Goal: Task Accomplishment & Management: Manage account settings

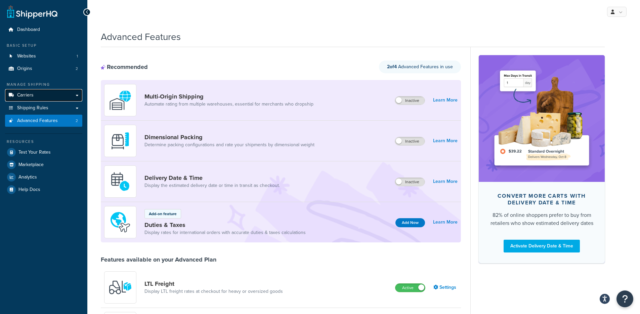
click at [38, 91] on link "Carriers" at bounding box center [43, 95] width 77 height 12
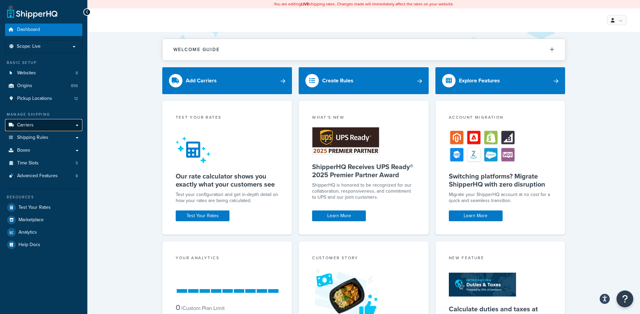
click at [59, 123] on link "Carriers" at bounding box center [43, 125] width 77 height 12
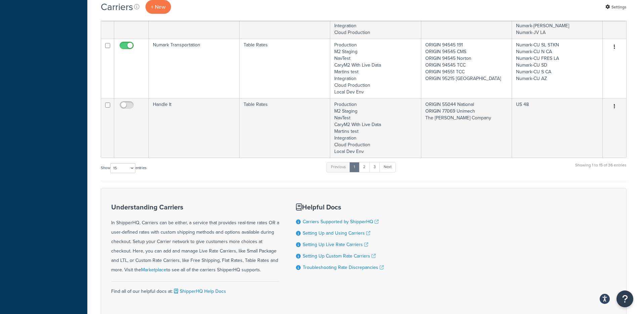
scroll to position [1047, 0]
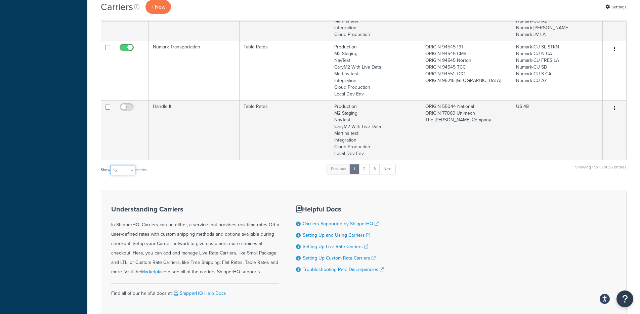
click at [126, 165] on select "10 15 25 50 100" at bounding box center [122, 170] width 25 height 10
select select "50"
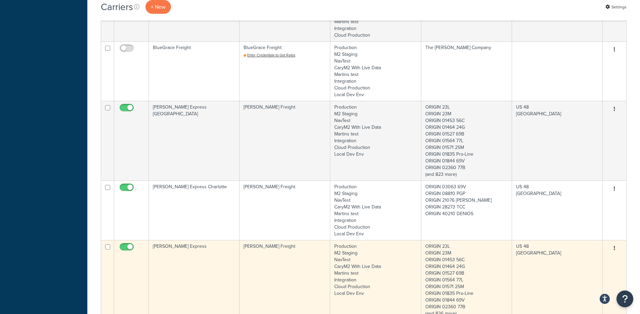
scroll to position [2316, 0]
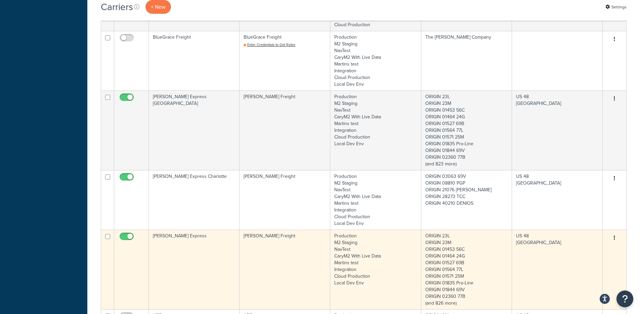
click at [208, 230] on td "Averitt Express" at bounding box center [194, 270] width 91 height 80
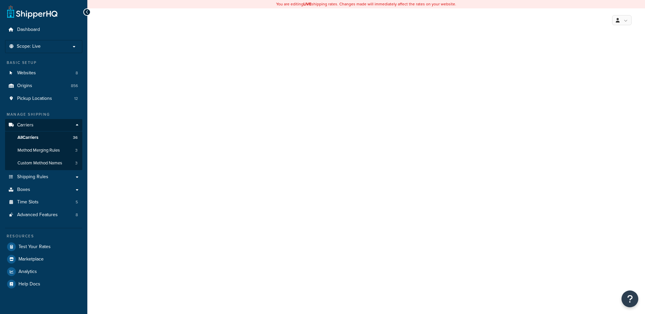
select select "averittFreight"
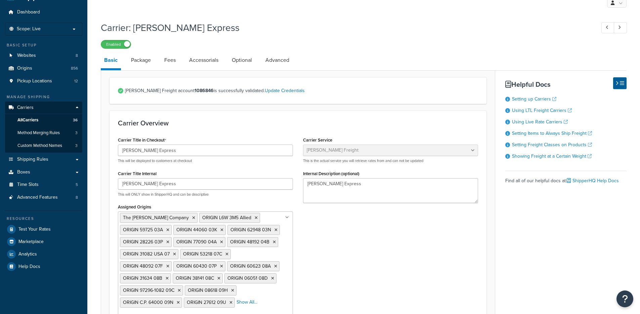
scroll to position [236, 0]
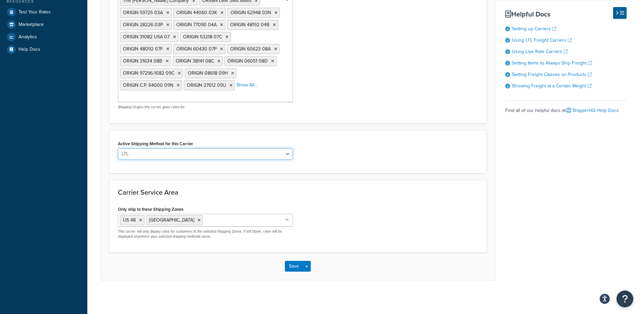
click at [183, 157] on select "LTL" at bounding box center [205, 153] width 175 height 11
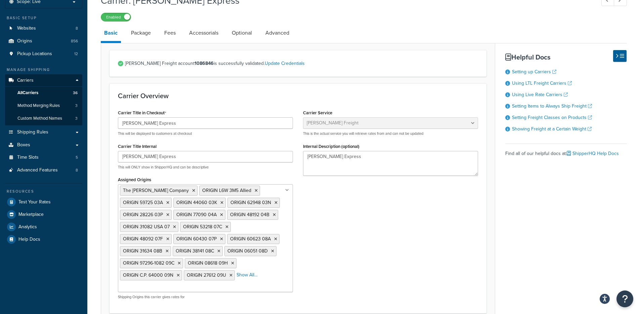
scroll to position [0, 0]
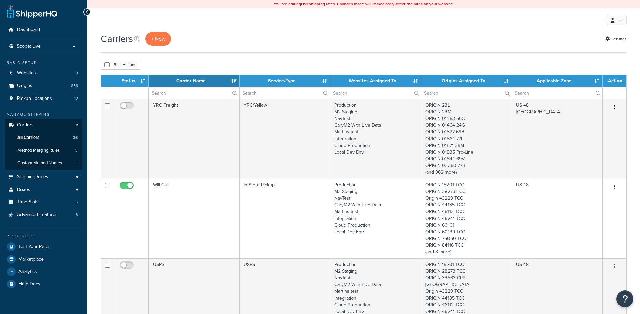
select select "50"
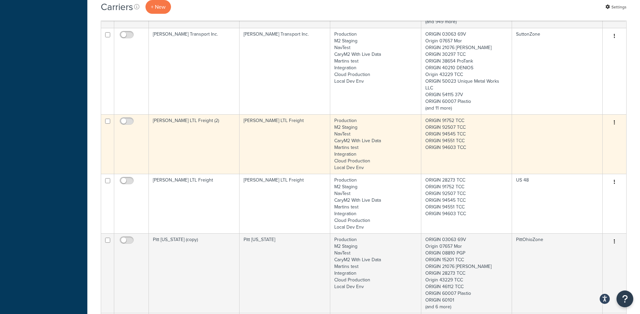
scroll to position [312, 0]
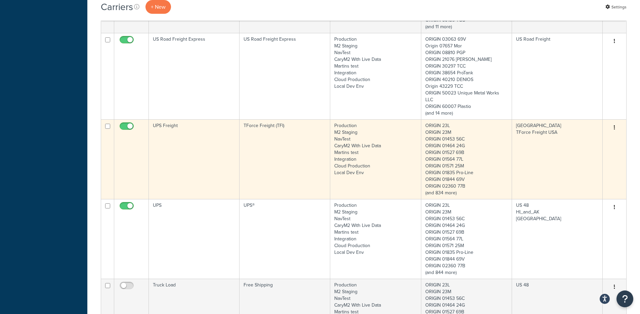
click at [206, 132] on td "UPS Freight" at bounding box center [194, 159] width 91 height 80
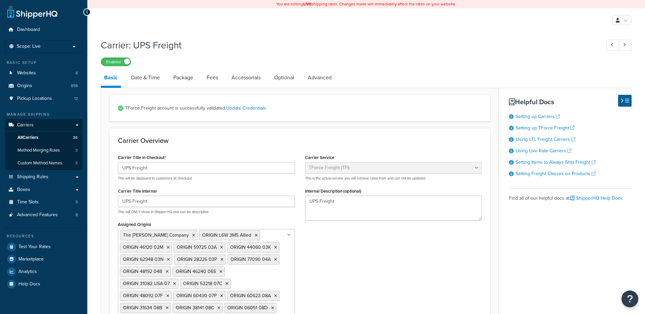
select select "upsFreight"
select select "30"
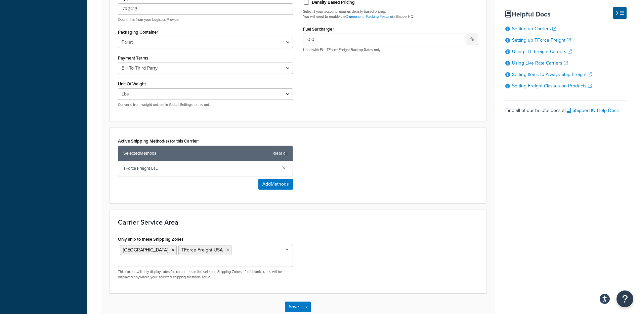
scroll to position [394, 0]
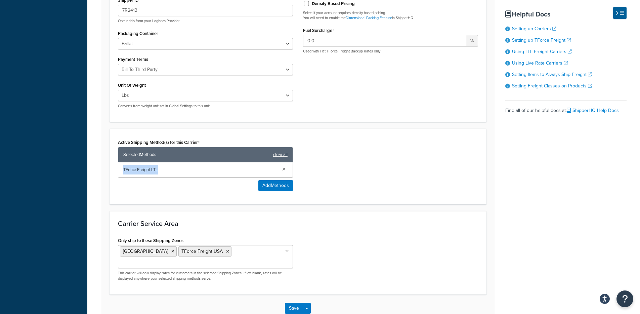
drag, startPoint x: 169, startPoint y: 167, endPoint x: 112, endPoint y: 172, distance: 58.1
click at [112, 172] on div "Active Shipping Method(s) for this Carrier Selected Methods clear all TForce Fr…" at bounding box center [298, 167] width 377 height 76
click at [122, 187] on div "Active Shipping Method(s) for this Carrier Selected Methods clear all TForce Fr…" at bounding box center [205, 163] width 175 height 53
click at [265, 184] on button "Add Methods" at bounding box center [275, 185] width 35 height 11
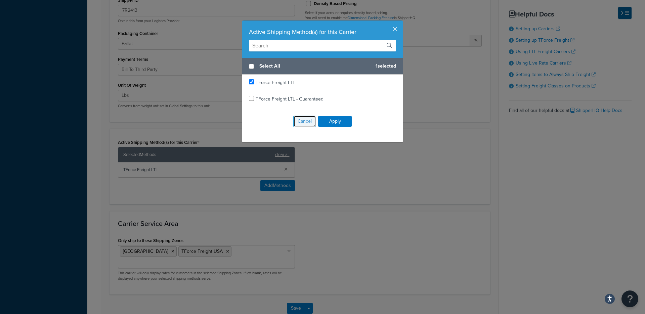
drag, startPoint x: 303, startPoint y: 123, endPoint x: 307, endPoint y: 147, distance: 24.1
click at [303, 122] on button "Cancel" at bounding box center [304, 121] width 23 height 11
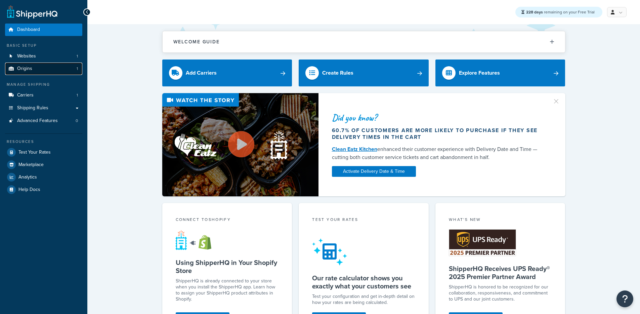
click at [43, 67] on link "Origins 1" at bounding box center [43, 69] width 77 height 12
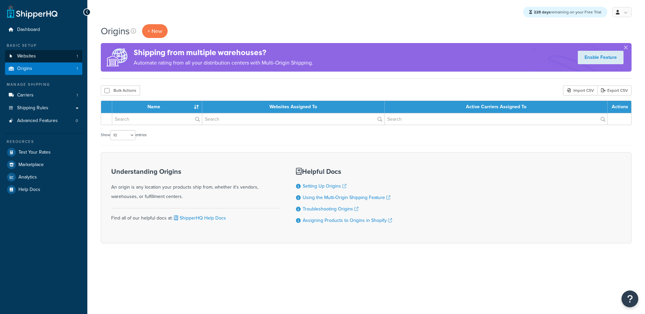
click at [49, 57] on link "Websites 1" at bounding box center [43, 56] width 77 height 12
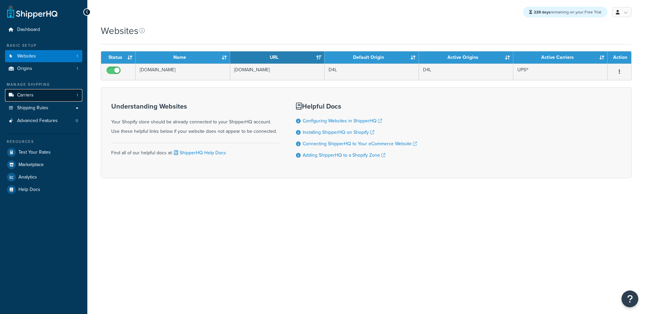
click at [39, 96] on link "Carriers 1" at bounding box center [43, 95] width 77 height 12
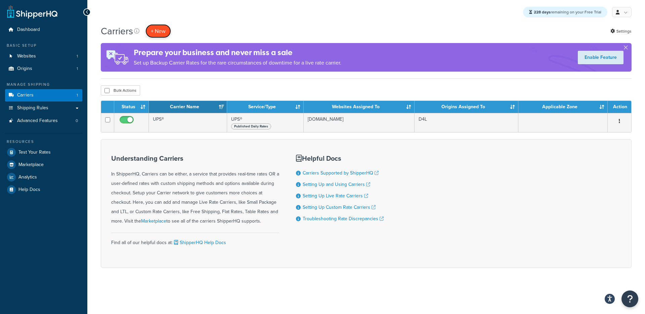
click at [153, 26] on button "+ New" at bounding box center [159, 31] width 26 height 14
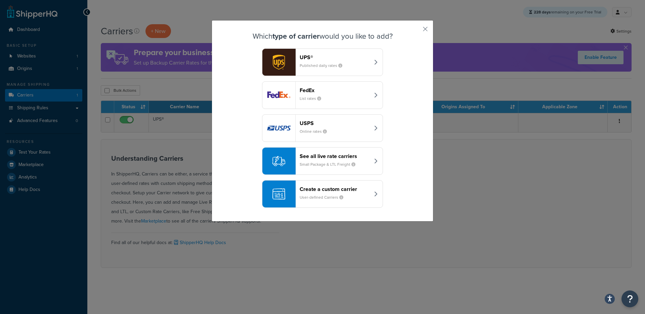
click at [355, 166] on small "Small Package & LTL Freight" at bounding box center [330, 164] width 61 height 6
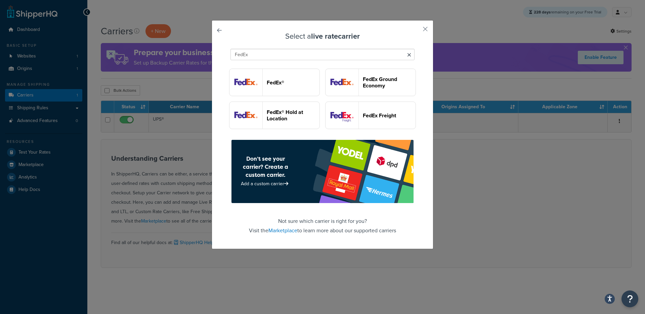
type input "FedEx"
click at [348, 129] on button "FedEx Freight" at bounding box center [370, 116] width 91 height 28
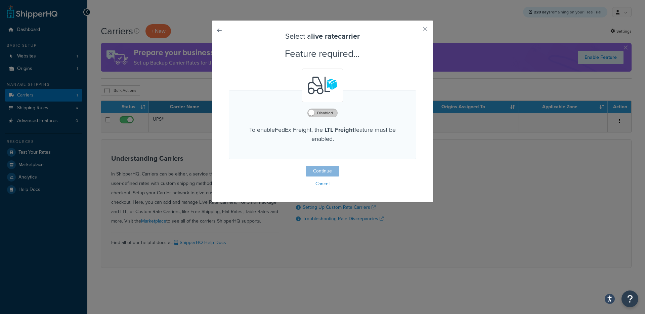
click at [321, 114] on label "Disabled" at bounding box center [323, 113] width 30 height 8
click at [306, 171] on button "Continue" at bounding box center [323, 171] width 34 height 11
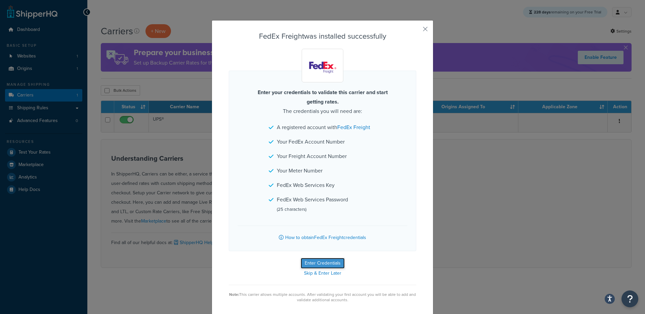
click at [319, 264] on button "Enter Credentials" at bounding box center [323, 263] width 44 height 11
select select "PALLET"
select select "US"
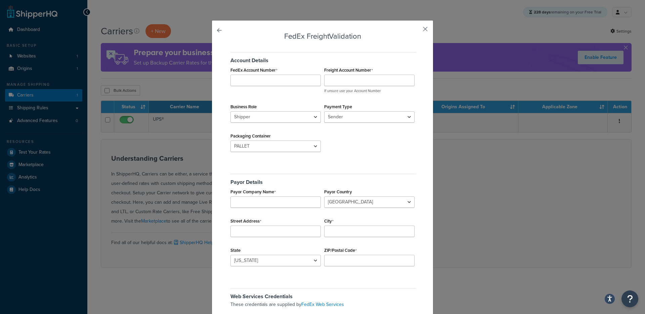
drag, startPoint x: 428, startPoint y: 30, endPoint x: 423, endPoint y: 29, distance: 5.1
click at [428, 30] on div "FedEx Freight Validation Account Details FedEx Account Number Freight Account N…" at bounding box center [323, 214] width 222 height 389
click at [416, 31] on button "button" at bounding box center [416, 32] width 2 height 2
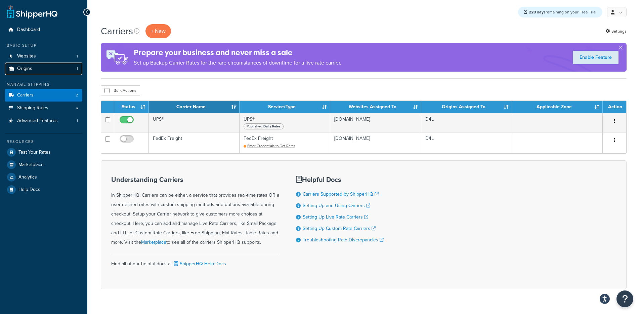
click at [49, 68] on link "Origins 1" at bounding box center [43, 69] width 77 height 12
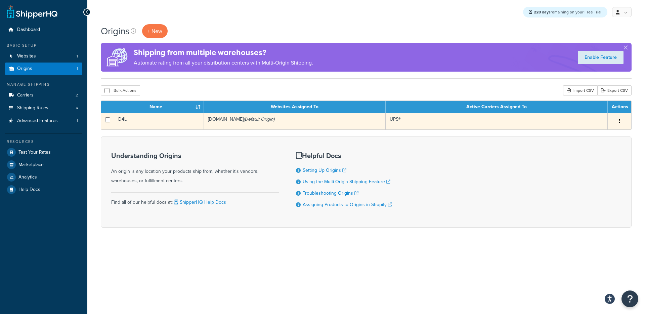
click at [248, 127] on td "[DOMAIN_NAME] (Default Origin)" at bounding box center [295, 121] width 182 height 16
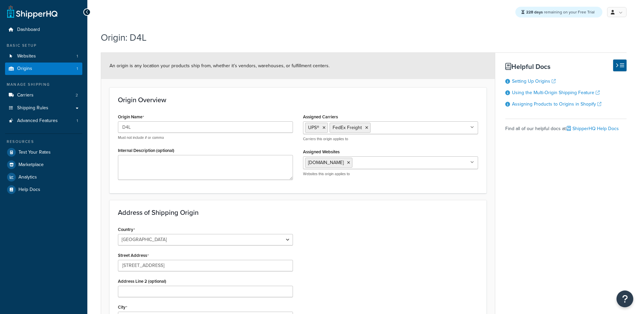
select select "9"
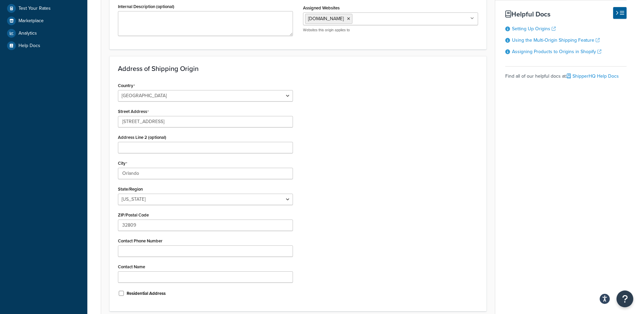
scroll to position [203, 0]
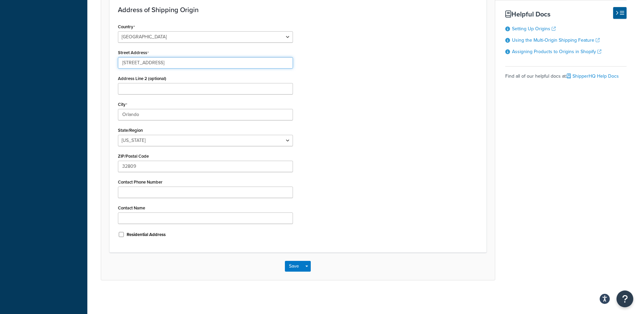
click at [225, 63] on input "2157 Viscount Row" at bounding box center [205, 62] width 175 height 11
click at [224, 63] on input "2157 Viscount Row" at bounding box center [205, 62] width 175 height 11
paste input "1120 Northpoint Blvd"
click at [225, 63] on input "2157 Viscount 1120 Northpoint Blvd" at bounding box center [205, 62] width 175 height 11
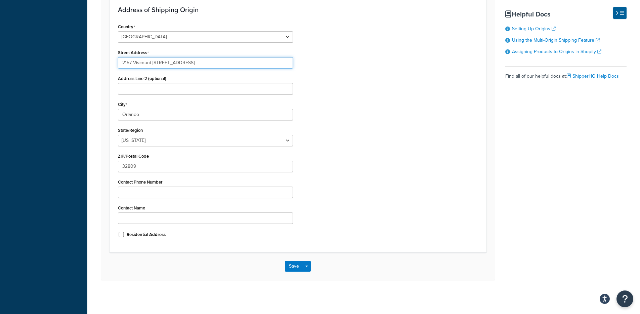
click at [225, 63] on input "2157 Viscount 1120 Northpoint Blvd" at bounding box center [205, 62] width 175 height 11
paste input "text"
type input "1120 Northpoint Blvd"
click at [182, 117] on input "Orlando" at bounding box center [205, 114] width 175 height 11
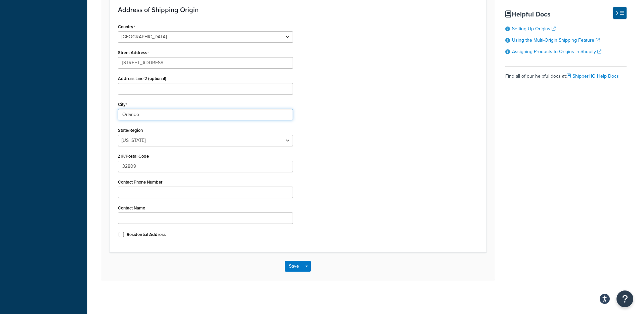
click at [182, 117] on input "Orlando" at bounding box center [205, 114] width 175 height 11
paste input "Blythewood"
type input "Blythewood"
click at [199, 145] on select "Alabama Alaska American Samoa Arizona Arkansas Armed Forces Americas Armed Forc…" at bounding box center [205, 140] width 175 height 11
select select "40"
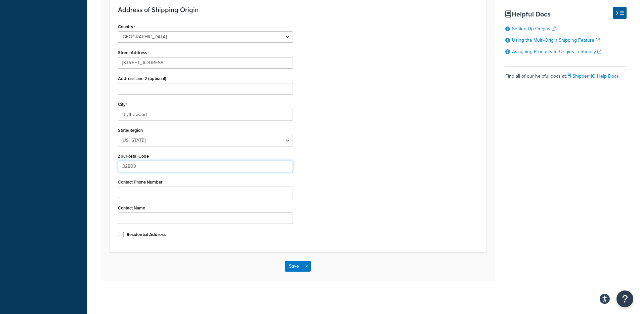
click at [213, 175] on div "Country United States United Kingdom Afghanistan Åland Islands Albania Algeria …" at bounding box center [205, 133] width 185 height 222
click at [227, 173] on div "Country United States United Kingdom Afghanistan Åland Islands Albania Algeria …" at bounding box center [205, 133] width 185 height 222
click at [227, 170] on input "32809" at bounding box center [205, 166] width 175 height 11
click at [227, 169] on input "32809" at bounding box center [205, 166] width 175 height 11
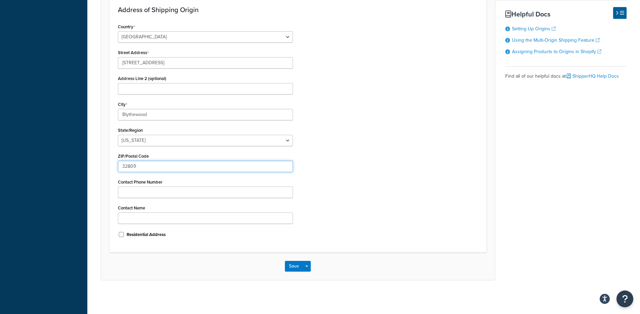
click at [227, 169] on input "32809" at bounding box center [205, 166] width 175 height 11
type input "29016"
click at [299, 174] on div "Country United States United Kingdom Afghanistan Åland Islands Albania Algeria …" at bounding box center [298, 133] width 370 height 222
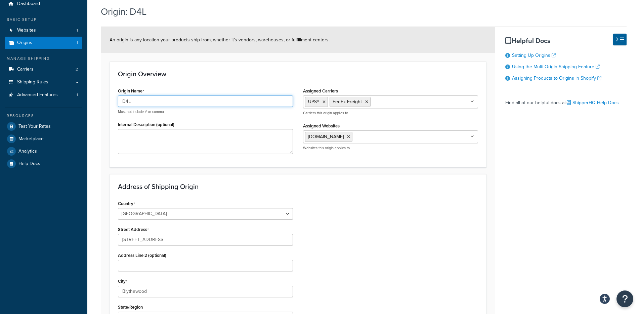
drag, startPoint x: 183, startPoint y: 106, endPoint x: 102, endPoint y: 106, distance: 80.7
click at [101, 102] on form "An origin is any location your products ship from, whether it’s vendors, wareho…" at bounding box center [298, 242] width 394 height 430
type input "[US_STATE]"
click at [406, 293] on div "Country United States United Kingdom Afghanistan Åland Islands Albania Algeria …" at bounding box center [298, 310] width 370 height 222
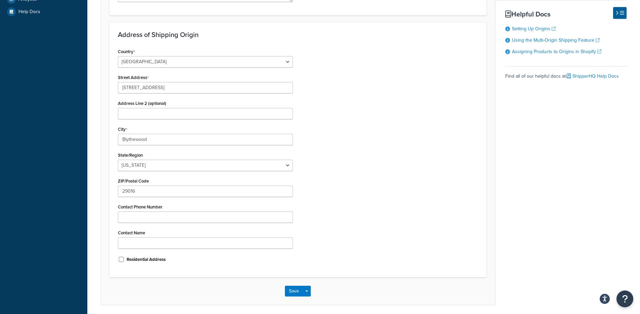
scroll to position [203, 0]
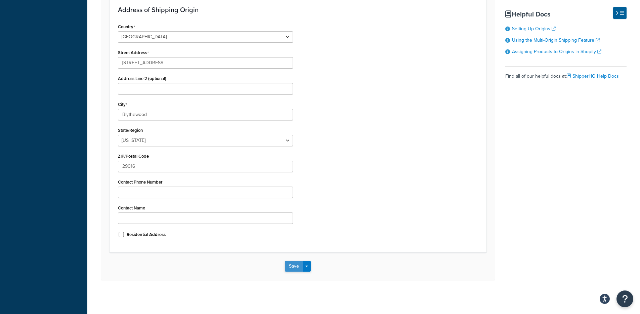
click at [289, 266] on button "Save" at bounding box center [294, 266] width 18 height 11
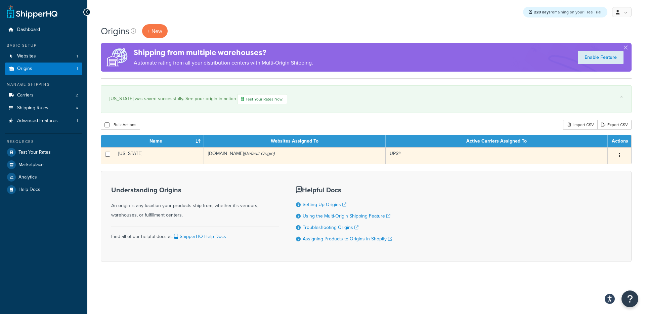
click at [250, 158] on td "feelthefern.myshopify.com (Default Origin)" at bounding box center [295, 155] width 182 height 16
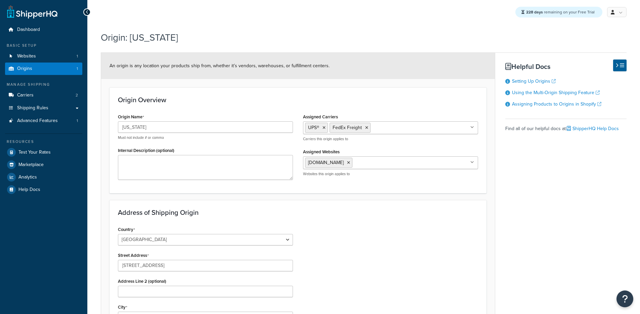
select select "40"
click at [41, 94] on link "Carriers 2" at bounding box center [43, 95] width 77 height 12
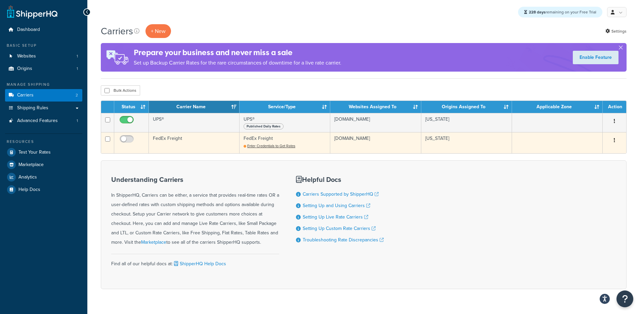
click at [182, 141] on td "FedEx Freight" at bounding box center [194, 142] width 91 height 21
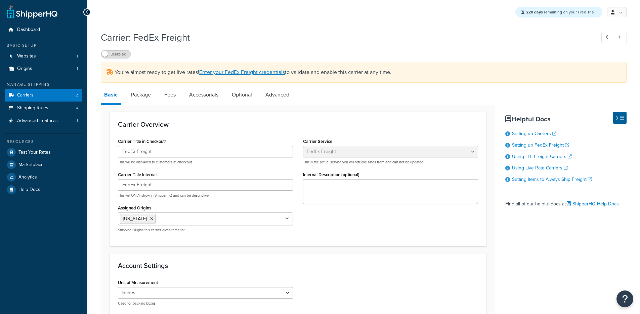
select select "fedExFreight"
click at [237, 75] on link "Enter your FedEx Freight credentials" at bounding box center [242, 72] width 86 height 8
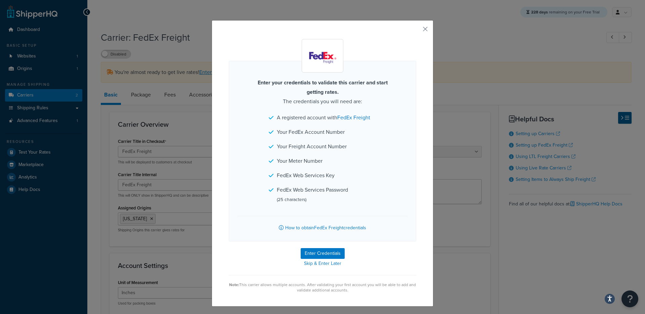
click at [306, 247] on form "Enter your credentials to validate this carrier and start getting rates. The cr…" at bounding box center [323, 166] width 188 height 254
click at [303, 252] on button "Enter Credentials" at bounding box center [323, 253] width 44 height 11
select select "SKID"
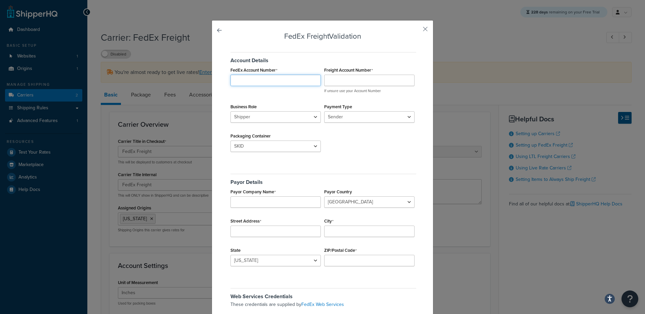
click at [274, 81] on input "FedEx Account Number" at bounding box center [276, 80] width 90 height 11
click at [266, 84] on input "FedEx Account Number" at bounding box center [276, 80] width 90 height 11
click at [266, 83] on input "FedEx Account Number" at bounding box center [276, 80] width 90 height 11
paste input "974401193"
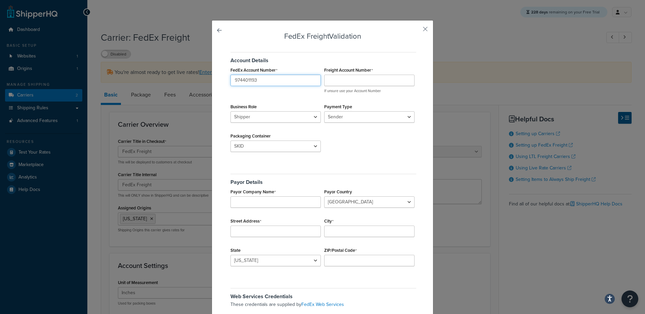
type input "974401193"
click at [341, 84] on input "Freight Account Number" at bounding box center [369, 80] width 90 height 11
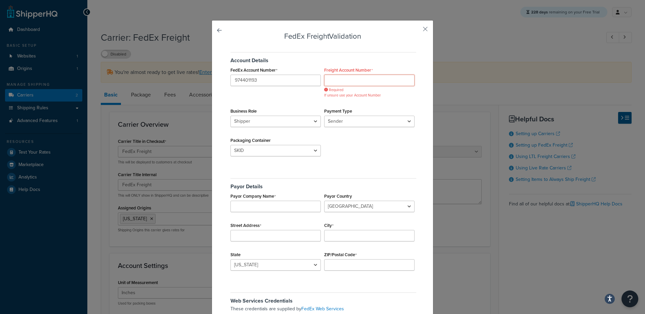
click at [357, 84] on input "Freight Account Number" at bounding box center [369, 80] width 90 height 11
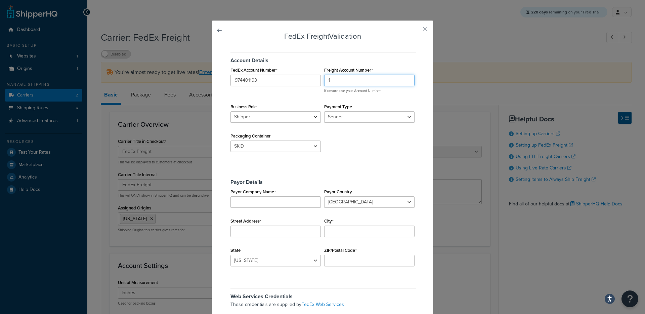
paste input "51869238"
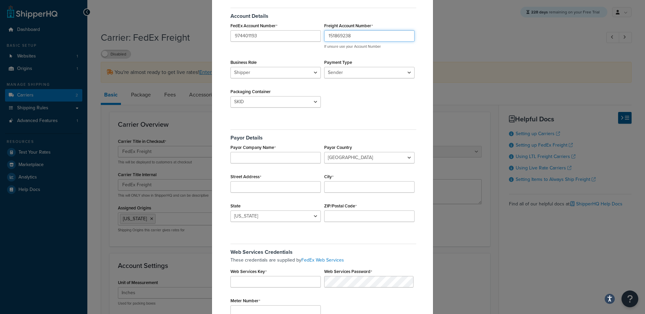
scroll to position [46, 0]
type input "151869238"
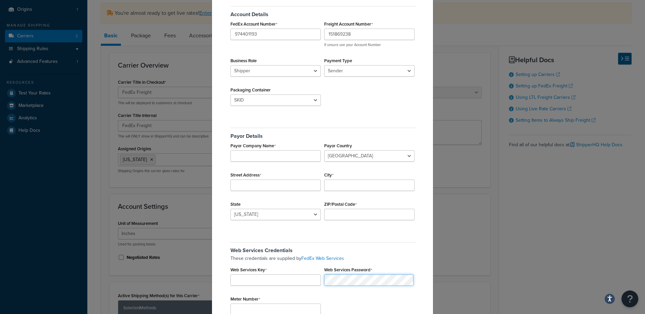
scroll to position [85, 0]
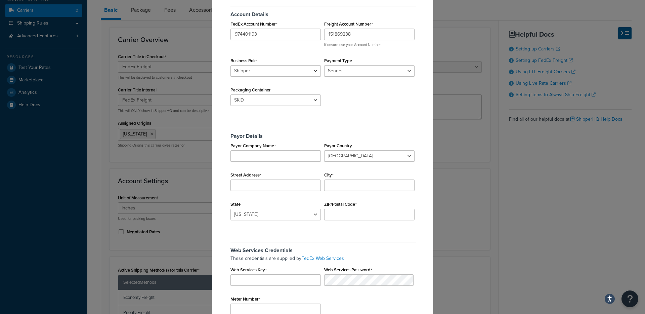
click at [279, 262] on p "These credentials are supplied by FedEx Web Services" at bounding box center [324, 258] width 186 height 7
click at [299, 262] on div "These credentials are supplied by FedEx Web Services Web Services Key Web Servi…" at bounding box center [323, 258] width 188 height 7
click at [276, 256] on p "These credentials are supplied by FedEx Web Services" at bounding box center [324, 258] width 186 height 7
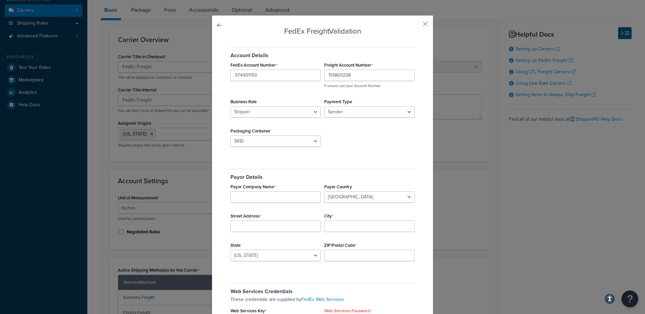
scroll to position [5, 0]
click at [362, 119] on div "Account Details FedEx Account Number 974401193 Freight Account Number 151869238…" at bounding box center [323, 98] width 188 height 113
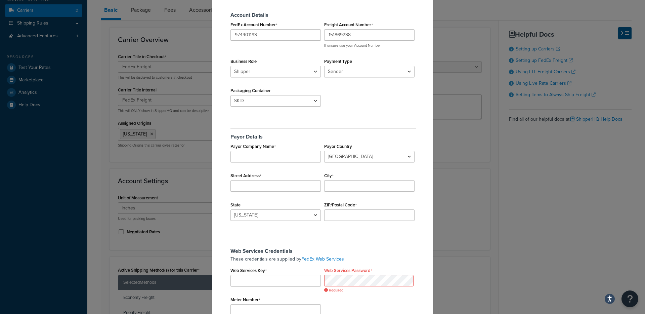
scroll to position [62, 0]
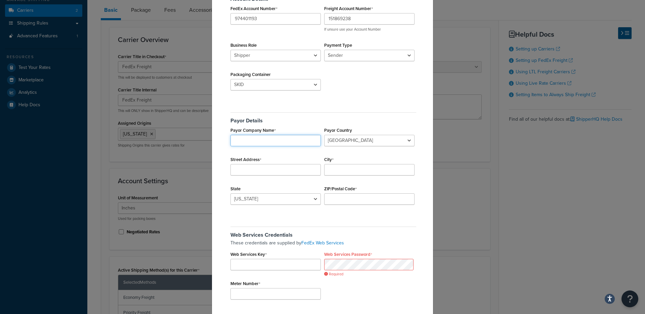
click at [284, 140] on input "Payor Company Name" at bounding box center [276, 140] width 90 height 11
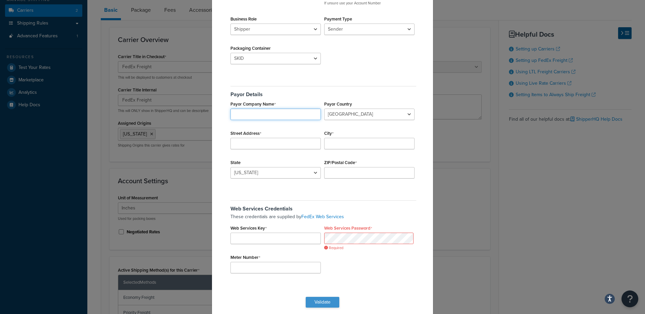
scroll to position [86, 0]
click at [273, 271] on input "Meter Number" at bounding box center [276, 268] width 90 height 11
paste input "250260051"
type input "250260051"
click at [282, 239] on input "Web Services Key" at bounding box center [276, 239] width 90 height 11
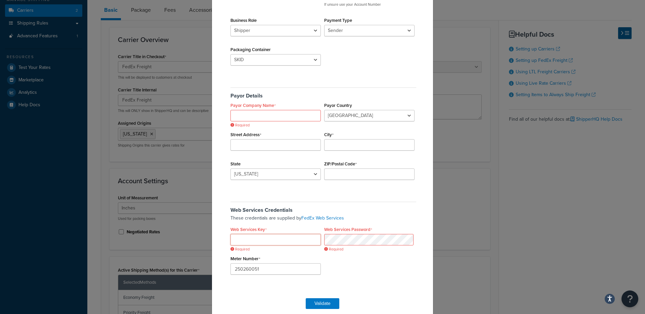
click at [269, 238] on input "Web Services Key" at bounding box center [276, 239] width 90 height 11
paste input "hsImRApoHZpp8yt4"
type input "hsImRApoHZpp8yt4"
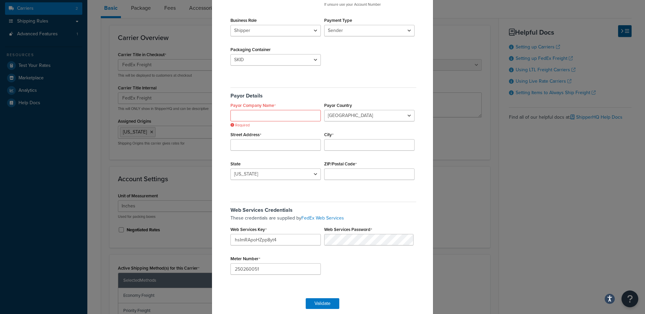
click at [359, 203] on h5 "Web Services Credentials" at bounding box center [324, 207] width 186 height 11
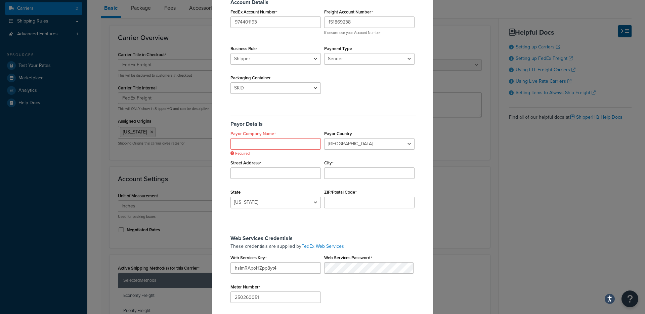
scroll to position [52, 0]
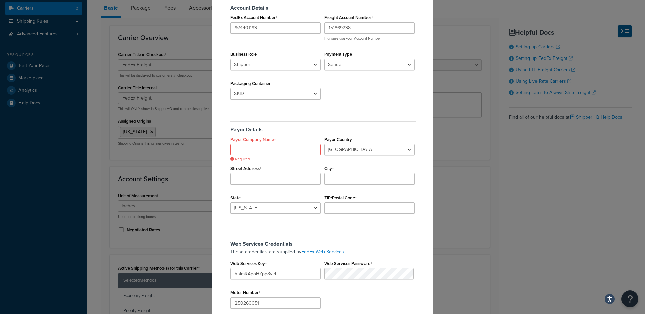
click at [270, 157] on div "Payor Details Payor Company Name Required Payor Country Canada Mexico United St…" at bounding box center [323, 169] width 188 height 106
drag, startPoint x: 271, startPoint y: 152, endPoint x: 276, endPoint y: 168, distance: 16.7
click at [271, 152] on input "Payor Company Name" at bounding box center [276, 149] width 90 height 11
click at [243, 149] on input "Payor Company Name" at bounding box center [276, 149] width 90 height 11
paste input "hipperHQ"
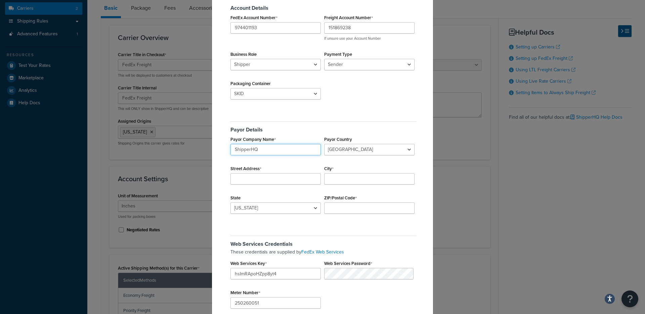
type input "ShipperHQ"
click at [329, 153] on select "Canada Mexico United States" at bounding box center [369, 149] width 90 height 11
select select "US"
click at [283, 183] on input "Street Address" at bounding box center [276, 178] width 90 height 11
click at [269, 176] on input "Street Address" at bounding box center [276, 178] width 90 height 11
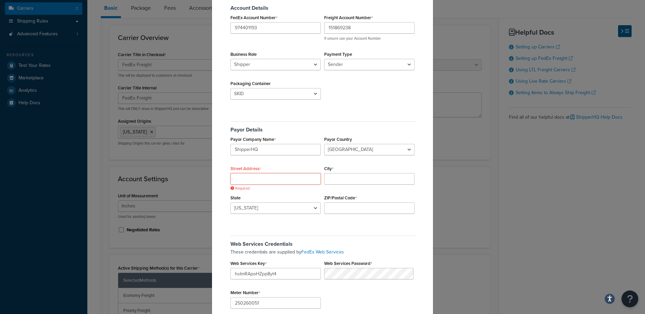
paste input "1120 Northpoint Blvd"
type input "1120 Northpoint Blvd"
click at [349, 177] on input "City" at bounding box center [369, 178] width 90 height 11
paste input "Blythewood"
type input "Blythewood"
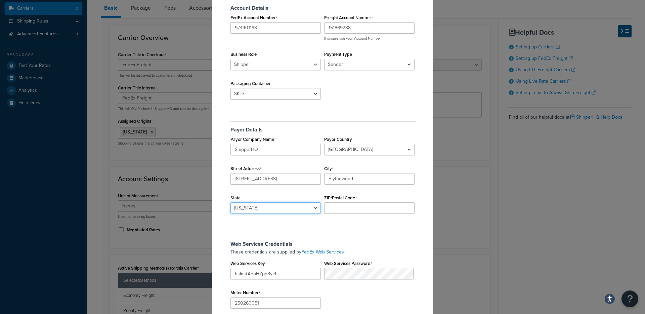
click at [311, 203] on select "Alabama Alaska American Samoa Arizona Arkansas Armed Forces Americas Armed Forc…" at bounding box center [276, 207] width 90 height 11
select select "SC"
click at [371, 206] on input "ZIP/Postal Code" at bounding box center [369, 207] width 90 height 11
click at [351, 209] on input "ZIP/Postal Code" at bounding box center [369, 207] width 90 height 11
paste input "29016"
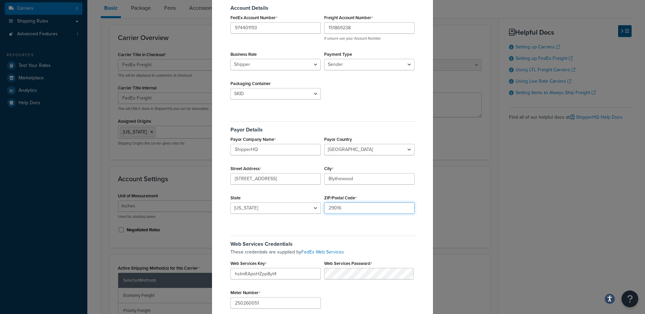
type input "29016"
click at [355, 224] on div "Account Details FedEx Account Number 974401193 Freight Account Number 151869238…" at bounding box center [323, 160] width 188 height 331
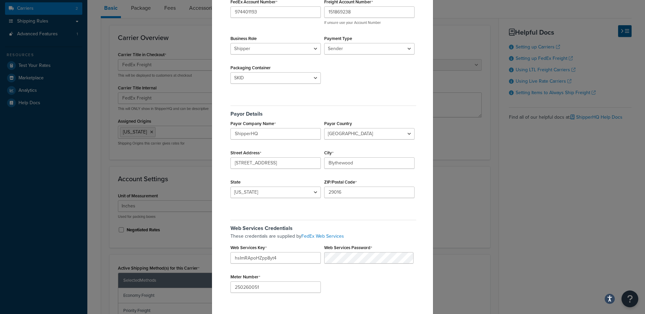
scroll to position [95, 0]
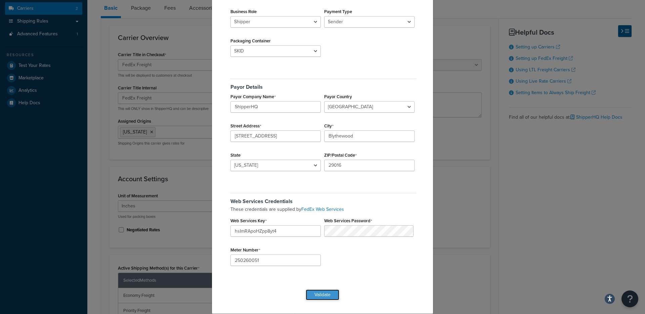
click at [321, 291] on button "Validate" at bounding box center [323, 294] width 34 height 11
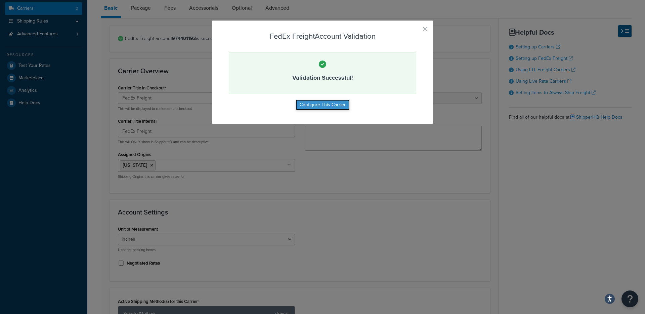
click at [321, 104] on button "Configure This Carrier" at bounding box center [323, 104] width 54 height 11
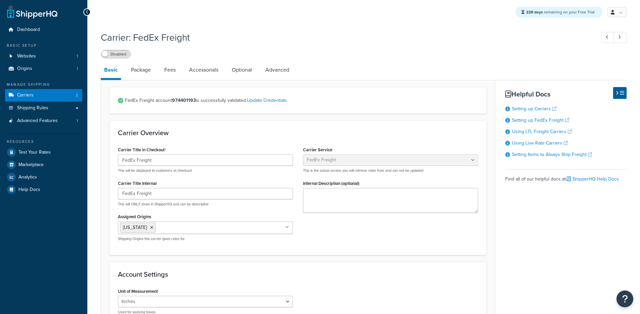
select select "fedExFreight"
click at [136, 73] on link "Package" at bounding box center [141, 70] width 27 height 16
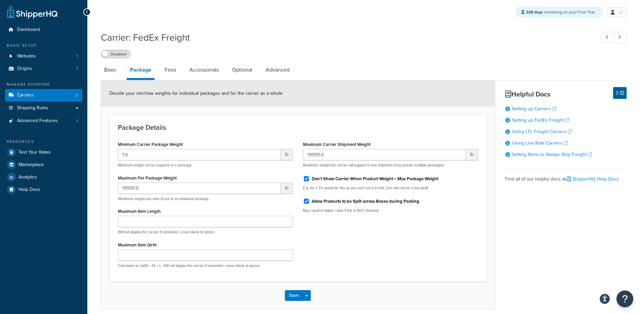
click at [114, 44] on div "Carrier: FedEx Freight Disabled" at bounding box center [364, 43] width 526 height 31
click at [114, 48] on div "Carrier: FedEx Freight Disabled" at bounding box center [364, 43] width 526 height 31
click at [115, 52] on label "Disabled" at bounding box center [116, 54] width 30 height 8
click at [70, 95] on link "Carriers 2" at bounding box center [43, 95] width 77 height 12
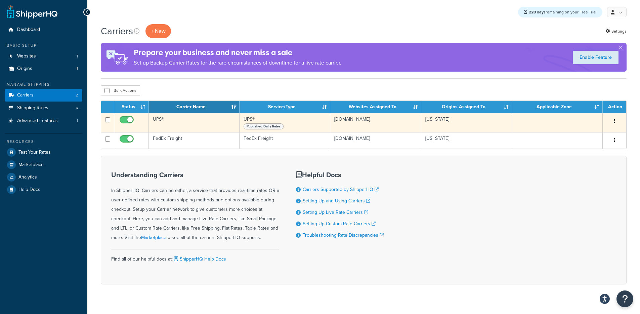
click at [175, 126] on td "UPS®" at bounding box center [194, 122] width 91 height 19
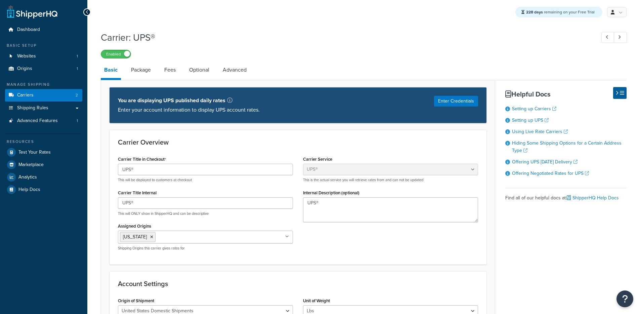
select select "ups"
click at [205, 70] on link "Optional" at bounding box center [199, 70] width 27 height 16
select select "business"
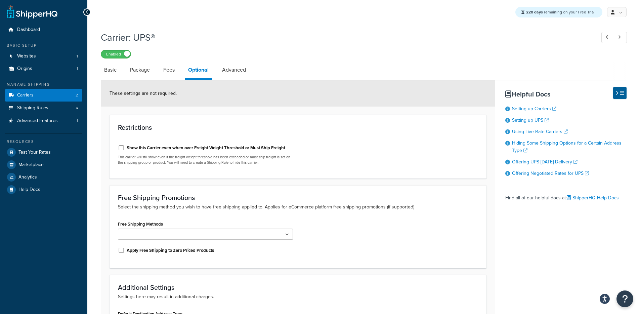
click at [166, 145] on label "Show this Carrier even when over Freight Weight Threshold or Must Ship Freight" at bounding box center [206, 148] width 159 height 6
click at [125, 145] on input "Show this Carrier even when over Freight Weight Threshold or Must Ship Freight" at bounding box center [121, 147] width 7 height 5
checkbox input "true"
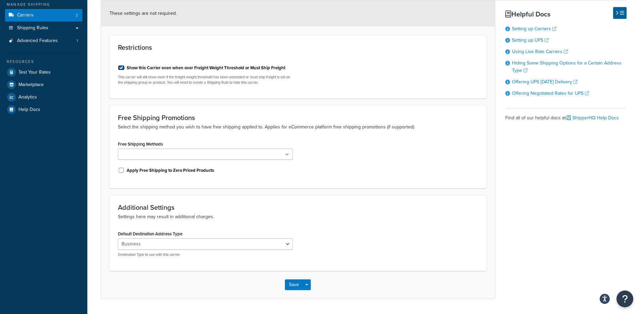
scroll to position [99, 0]
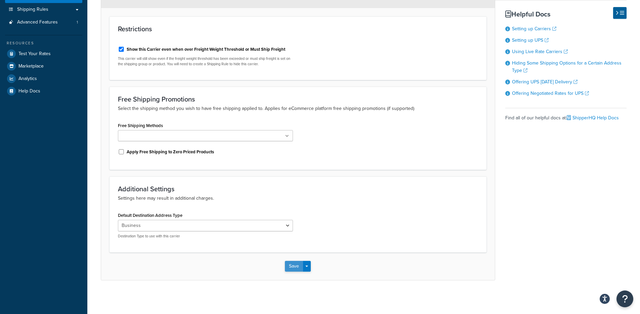
click at [295, 266] on button "Save" at bounding box center [294, 266] width 18 height 11
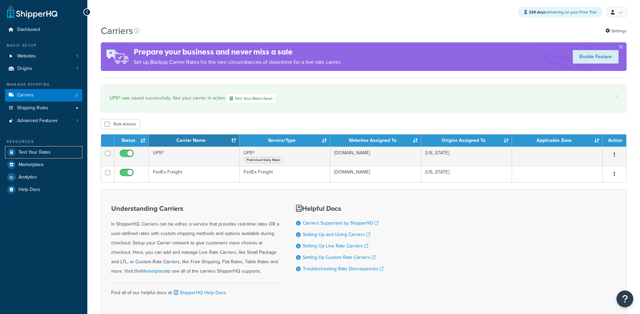
click at [55, 155] on link "Test Your Rates" at bounding box center [43, 152] width 77 height 12
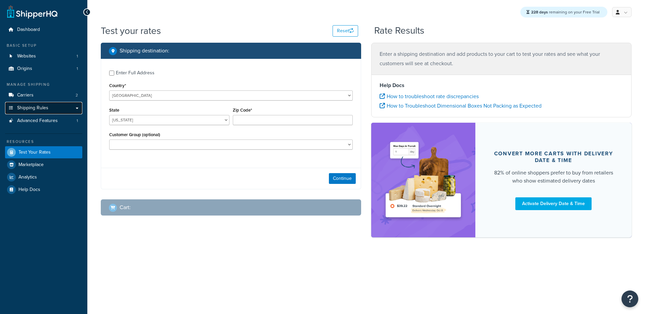
click at [41, 110] on span "Shipping Rules" at bounding box center [32, 108] width 31 height 6
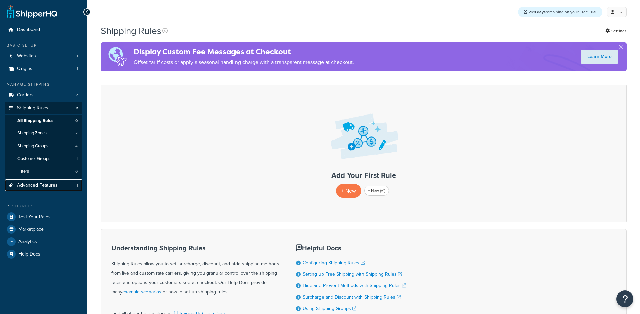
click at [48, 183] on span "Advanced Features" at bounding box center [37, 186] width 41 height 6
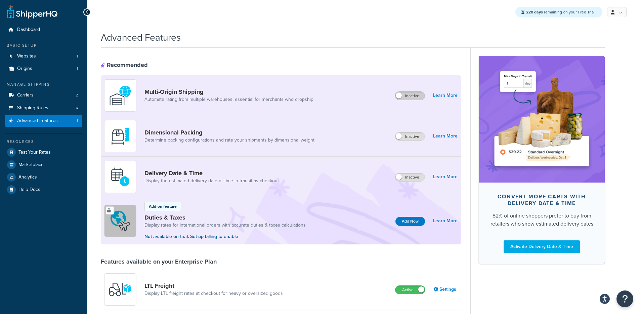
click at [404, 98] on label "Inactive" at bounding box center [410, 96] width 30 height 8
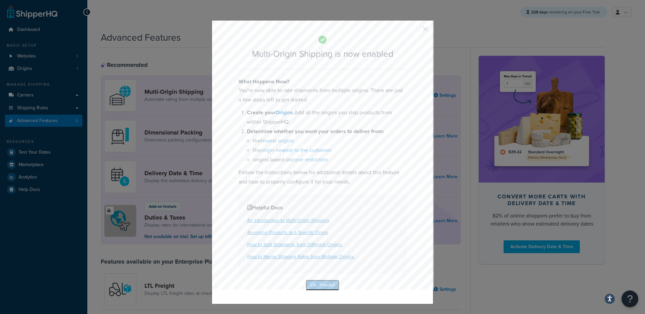
click at [327, 287] on button "Ok, Thanks!" at bounding box center [323, 285] width 34 height 11
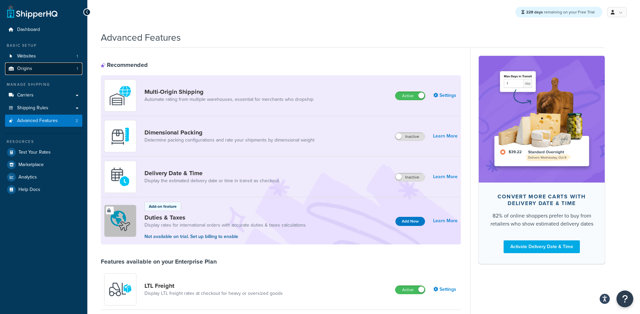
click at [57, 72] on link "Origins 1" at bounding box center [43, 69] width 77 height 12
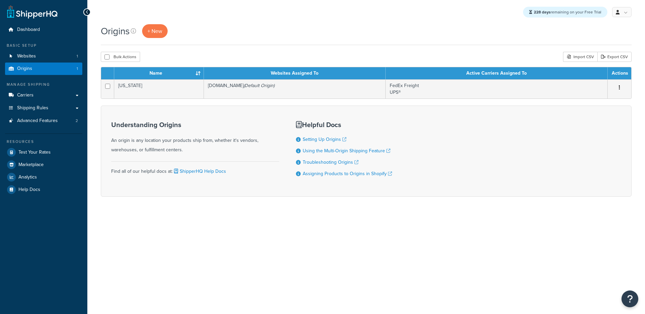
click at [168, 28] on div "Origins + New" at bounding box center [136, 31] width 70 height 14
click at [161, 33] on span "+ New" at bounding box center [155, 31] width 15 height 8
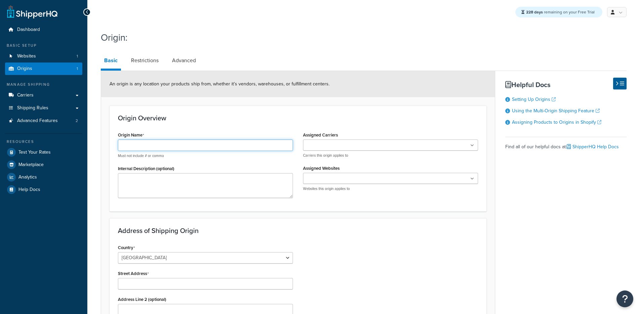
click at [169, 143] on input "Origin Name" at bounding box center [205, 144] width 175 height 11
type input "Test"
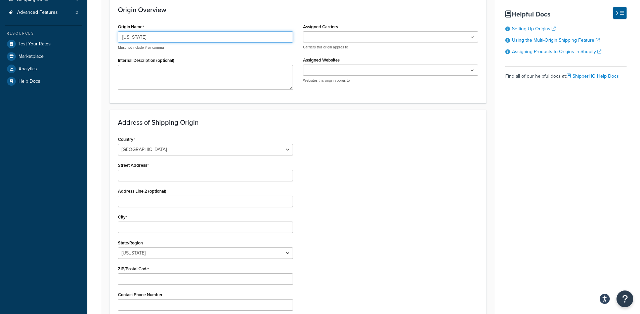
scroll to position [145, 0]
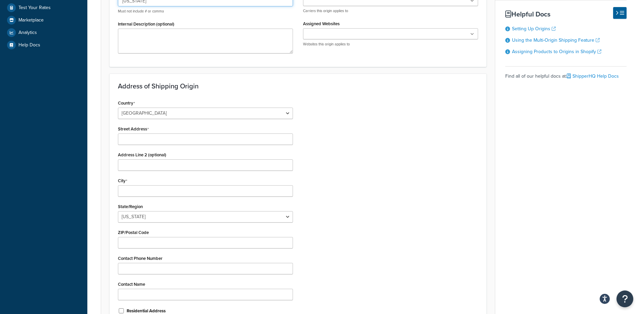
type input "[US_STATE]"
click at [374, 153] on div "Country [GEOGRAPHIC_DATA] [GEOGRAPHIC_DATA] [GEOGRAPHIC_DATA] [GEOGRAPHIC_DATA]…" at bounding box center [298, 209] width 370 height 222
click at [206, 144] on input "Street Address" at bounding box center [205, 138] width 175 height 11
type input "9600 Great Hills Trail"
type input "Austin"
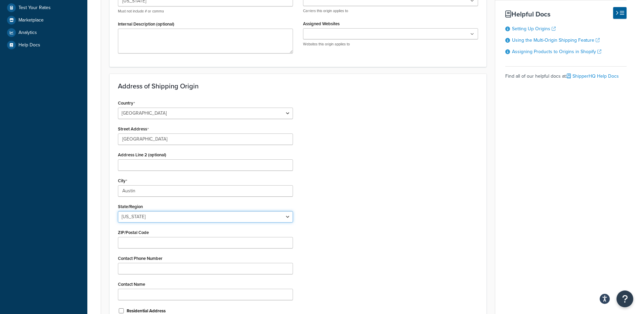
select select "43"
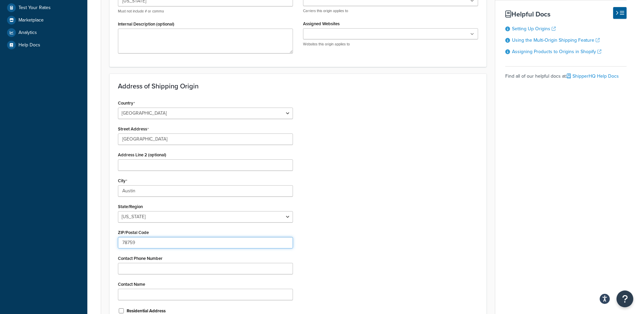
type input "78759"
click at [449, 134] on div "Country United States United Kingdom Afghanistan Åland Islands Albania Algeria …" at bounding box center [298, 209] width 370 height 222
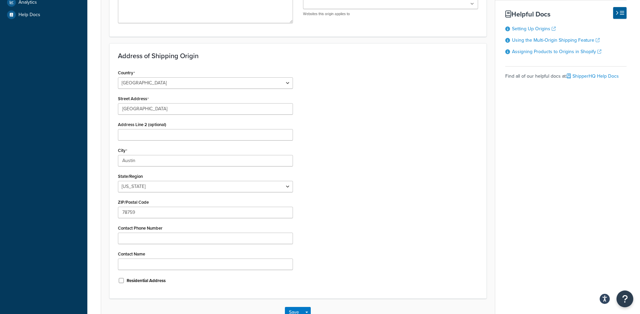
scroll to position [221, 0]
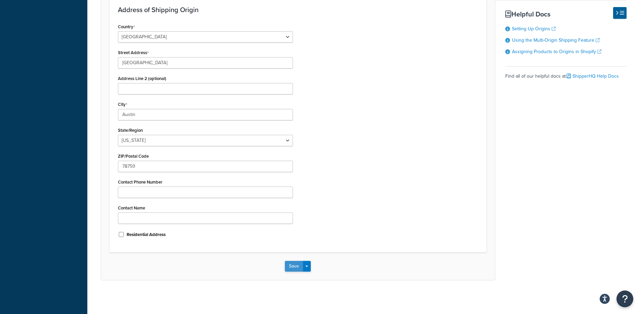
click at [288, 266] on button "Save" at bounding box center [294, 266] width 18 height 11
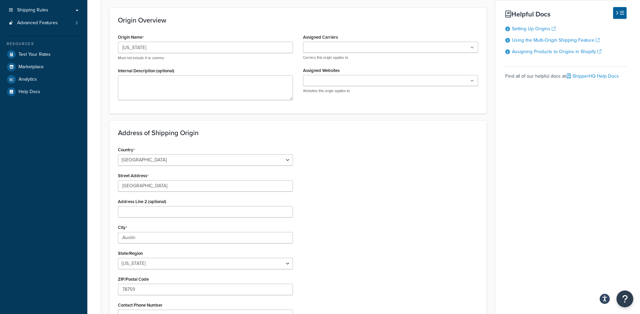
scroll to position [0, 0]
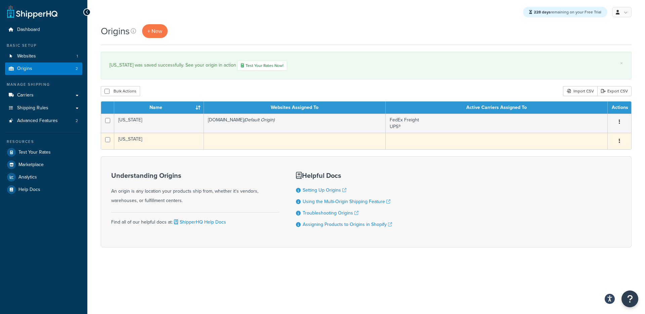
click at [263, 142] on td at bounding box center [295, 141] width 182 height 16
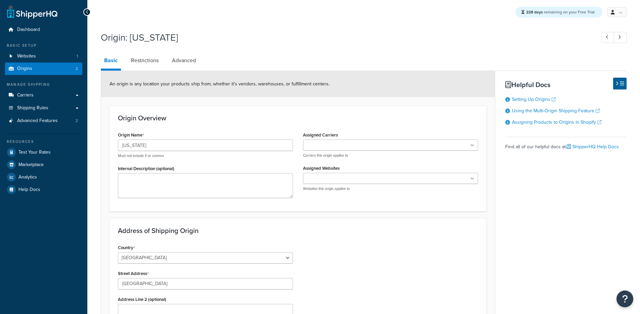
select select "43"
click at [353, 176] on input "Assigned Websites" at bounding box center [334, 178] width 59 height 7
click at [363, 144] on ul at bounding box center [390, 144] width 175 height 11
click at [379, 103] on form "An origin is any location your products ship from, whether it’s vendors, wareho…" at bounding box center [298, 286] width 394 height 430
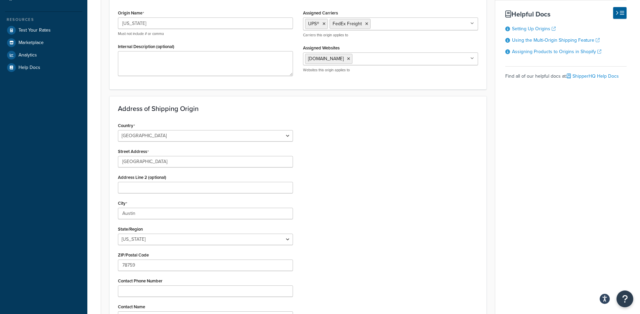
scroll to position [221, 0]
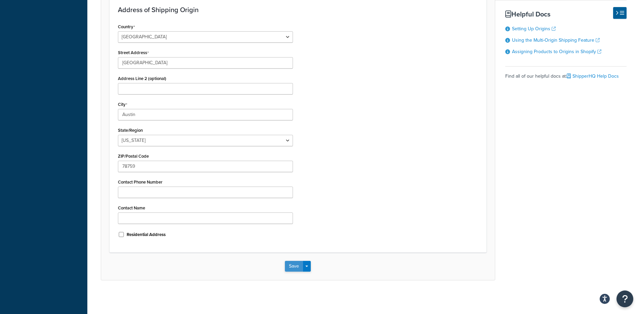
click at [293, 264] on button "Save" at bounding box center [294, 266] width 18 height 11
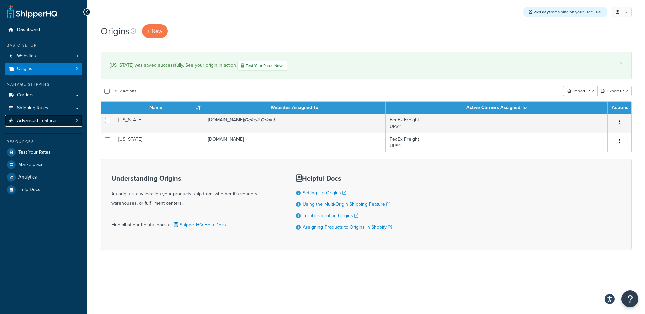
click at [60, 122] on link "Advanced Features 2" at bounding box center [43, 121] width 77 height 12
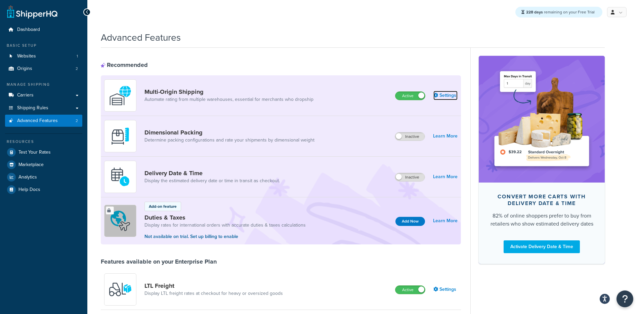
click at [444, 93] on link "Settings" at bounding box center [446, 95] width 24 height 9
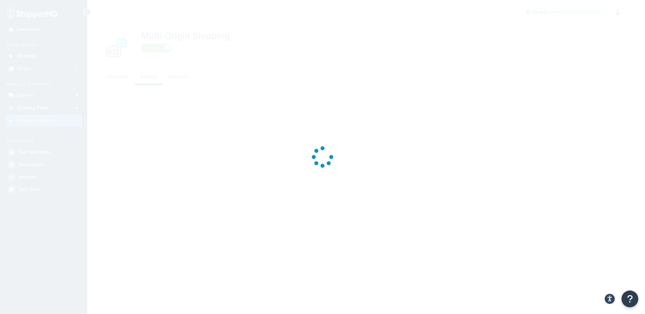
select select "false"
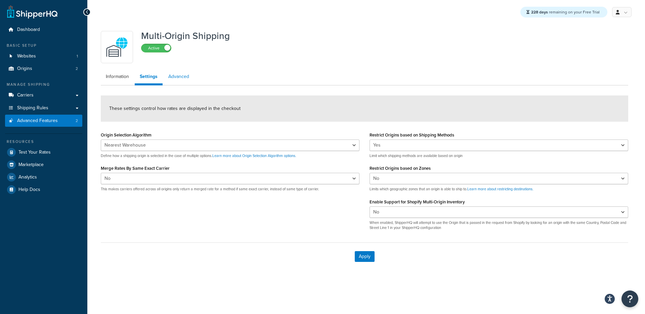
click at [175, 79] on link "Advanced" at bounding box center [178, 76] width 31 height 13
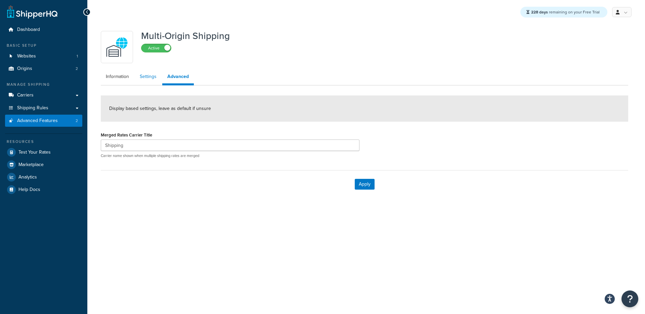
click at [154, 78] on link "Settings" at bounding box center [148, 76] width 27 height 13
select select "false"
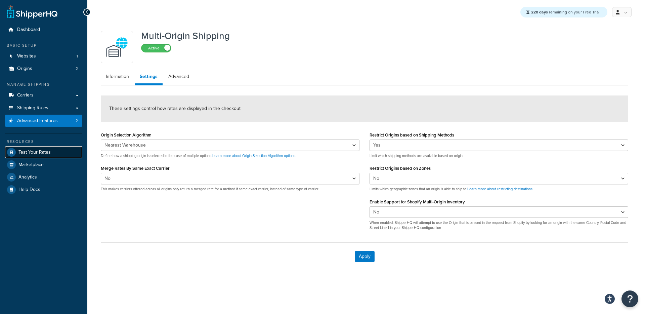
click at [65, 150] on link "Test Your Rates" at bounding box center [43, 152] width 77 height 12
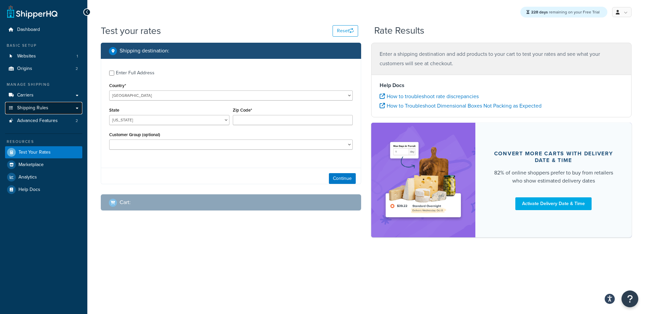
click at [63, 107] on link "Shipping Rules" at bounding box center [43, 108] width 77 height 12
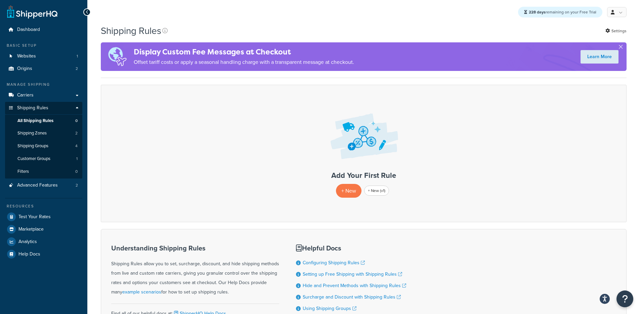
click at [46, 193] on ul "Manage Shipping Carriers Carriers All Carriers 2 Method Merging Rules 0 Shippin…" at bounding box center [43, 171] width 77 height 178
click at [48, 188] on span "Advanced Features" at bounding box center [37, 186] width 41 height 6
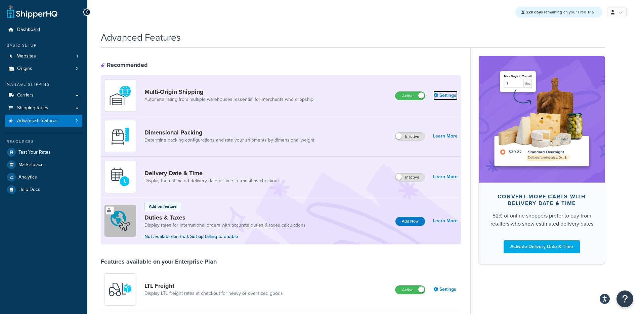
click at [445, 91] on link "Settings" at bounding box center [446, 95] width 24 height 9
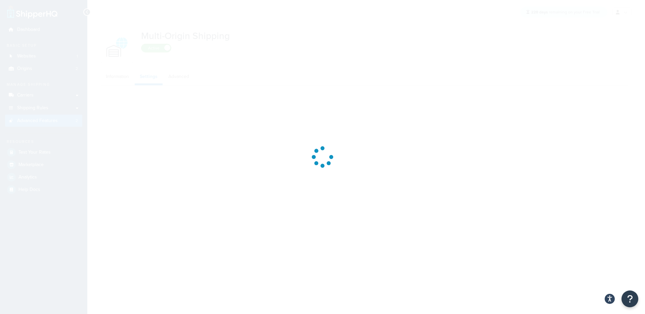
select select "false"
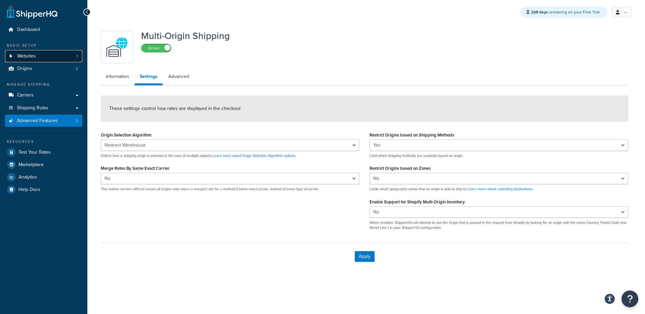
click at [61, 53] on link "Websites 1" at bounding box center [43, 56] width 77 height 12
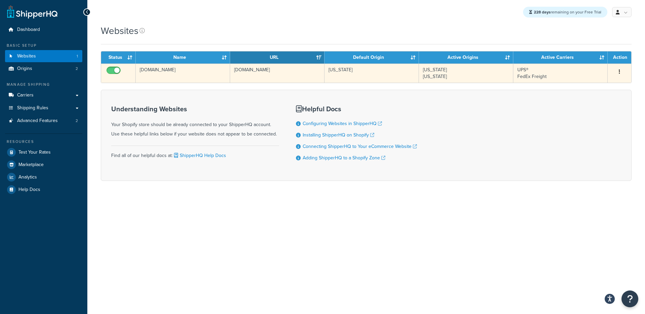
click at [205, 74] on td "[DOMAIN_NAME]" at bounding box center [183, 73] width 94 height 19
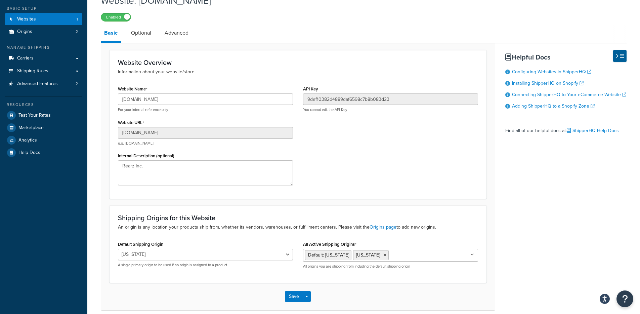
scroll to position [30, 0]
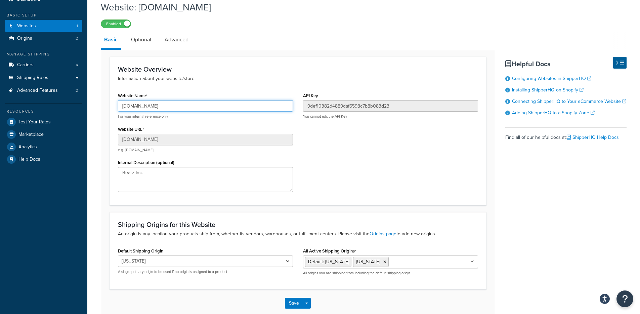
click at [203, 107] on input "[DOMAIN_NAME]" at bounding box center [205, 105] width 175 height 11
click at [335, 54] on div "Website Overview Information about your website/store. Website Name [DOMAIN_NAM…" at bounding box center [298, 183] width 395 height 267
